Goal: Navigation & Orientation: Find specific page/section

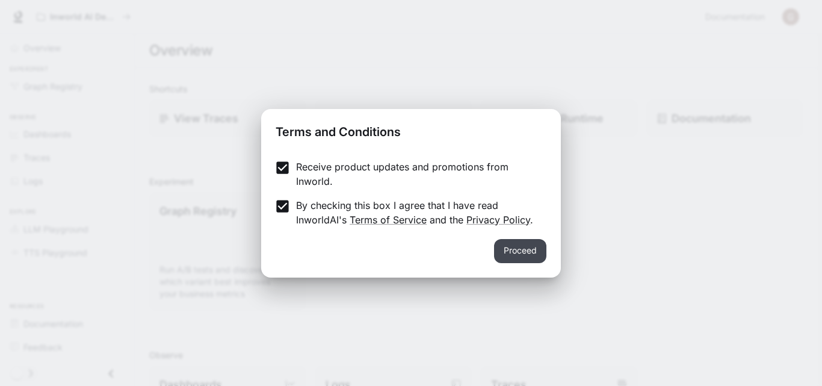
click at [527, 247] on button "Proceed" at bounding box center [520, 251] width 52 height 24
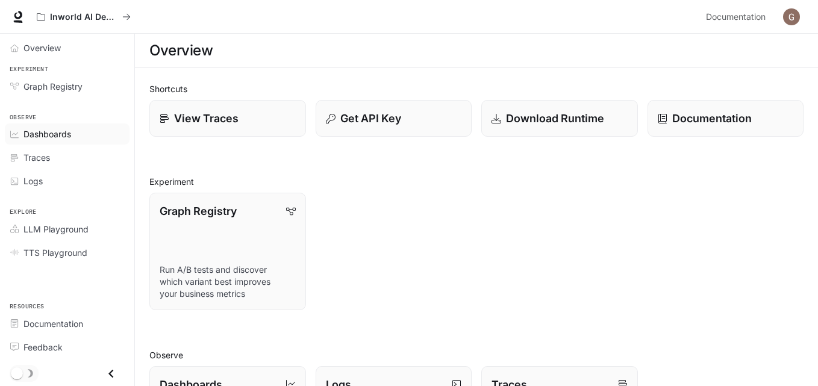
click at [22, 141] on link "Dashboards" at bounding box center [67, 133] width 125 height 21
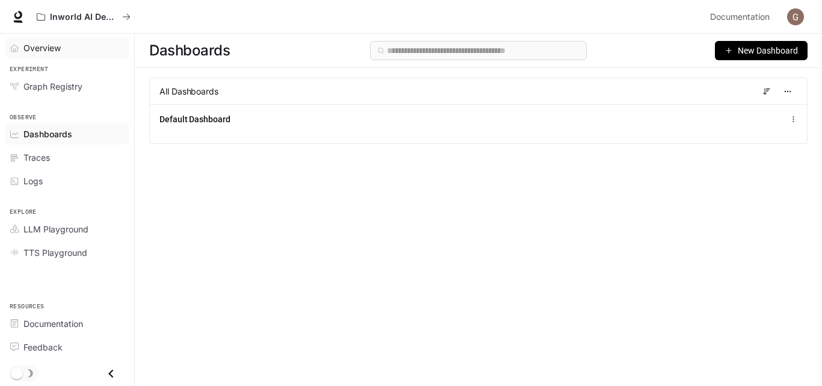
click at [85, 48] on div "Overview" at bounding box center [73, 48] width 101 height 13
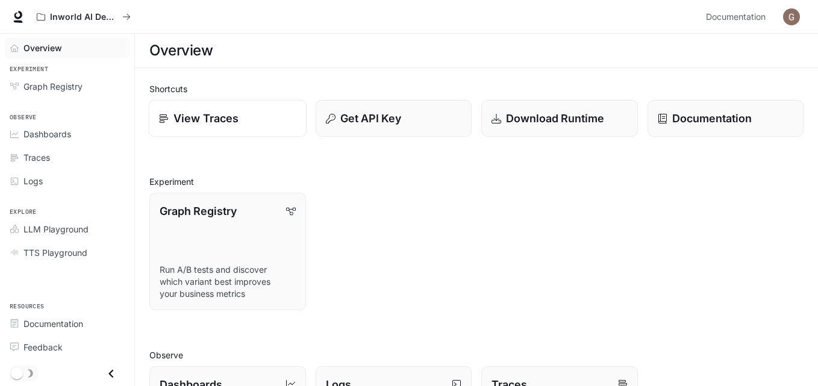
click at [206, 108] on link "View Traces" at bounding box center [228, 118] width 158 height 37
